Goal: Information Seeking & Learning: Learn about a topic

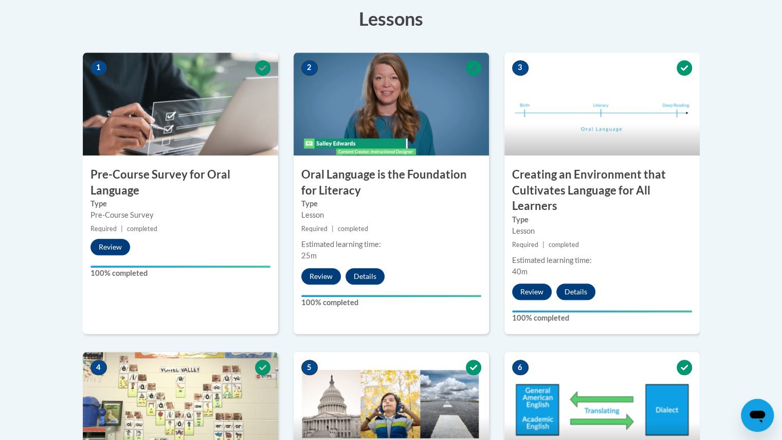
scroll to position [297, 0]
